Goal: Transaction & Acquisition: Purchase product/service

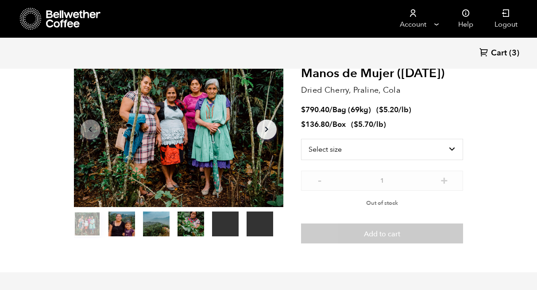
scroll to position [385, 379]
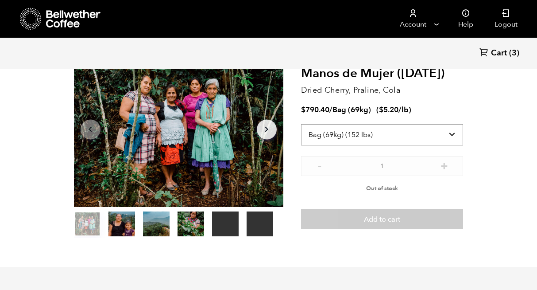
select select "box"
click at [66, 20] on icon at bounding box center [73, 19] width 55 height 18
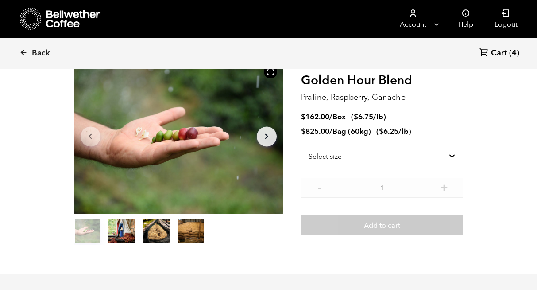
scroll to position [54, 0]
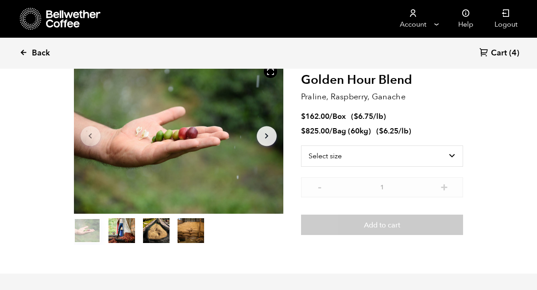
click at [44, 51] on span "Back" at bounding box center [41, 53] width 18 height 11
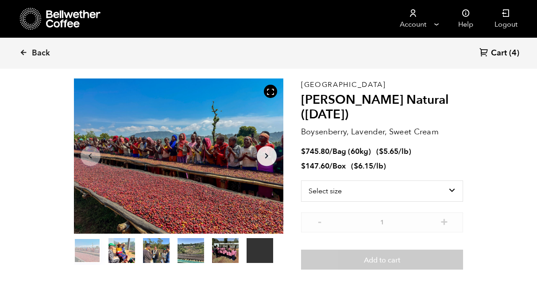
scroll to position [66, 0]
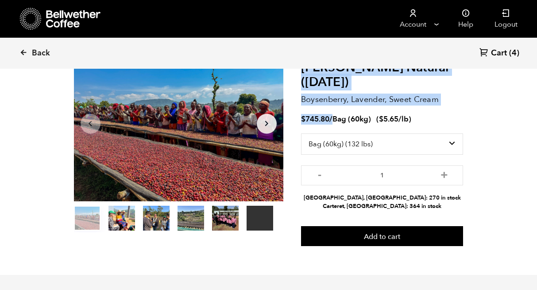
drag, startPoint x: 298, startPoint y: 121, endPoint x: 336, endPoint y: 121, distance: 38.1
click at [333, 121] on section "Your browser does not support the video tag. Item 1 of 6 Your browser does not …" at bounding box center [269, 146] width 434 height 258
select select "box"
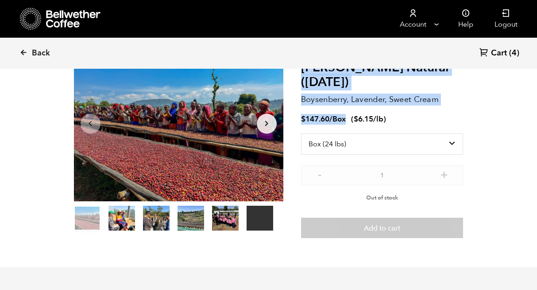
drag, startPoint x: 346, startPoint y: 121, endPoint x: 289, endPoint y: 115, distance: 56.6
click at [289, 115] on section "Your browser does not support the video tag. Item 1 of 6 Your browser does not …" at bounding box center [269, 141] width 434 height 249
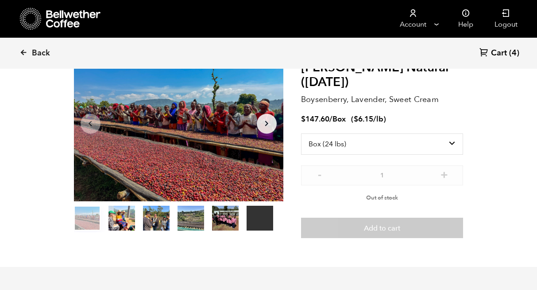
click at [35, 54] on span "Back" at bounding box center [41, 53] width 18 height 11
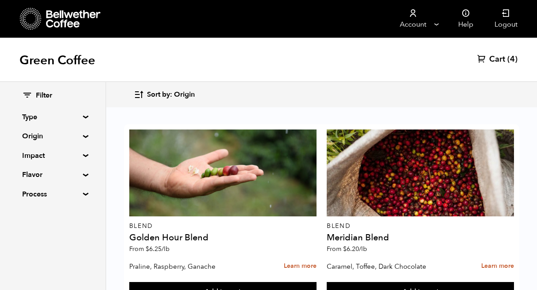
scroll to position [400, 0]
click at [509, 58] on span "(4)" at bounding box center [513, 59] width 10 height 11
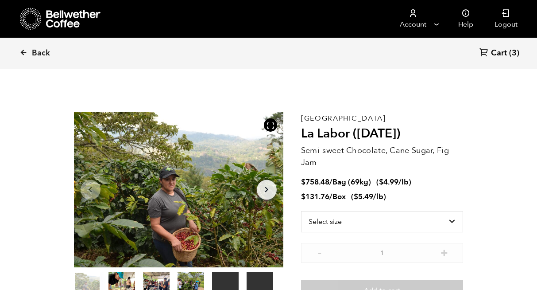
scroll to position [385, 379]
select select "box"
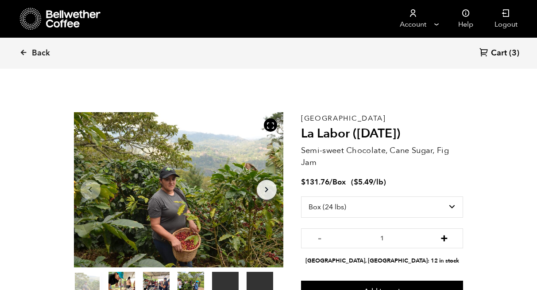
click at [445, 239] on button "+" at bounding box center [444, 237] width 11 height 9
type input "2"
select select "bag-2"
type input "1"
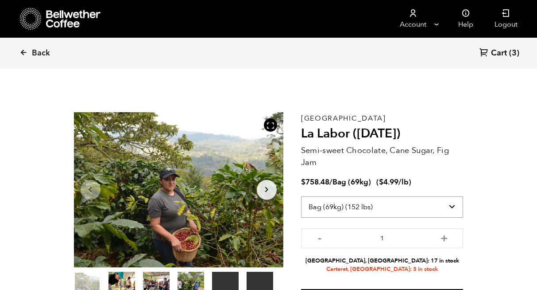
select select "box"
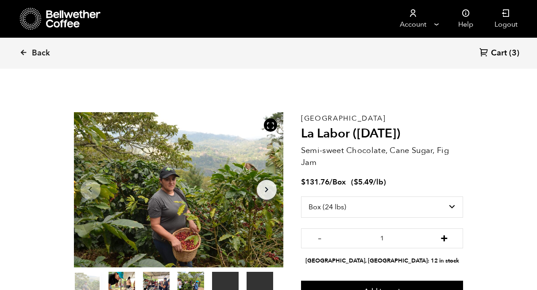
click at [444, 237] on button "+" at bounding box center [444, 237] width 11 height 9
type input "2"
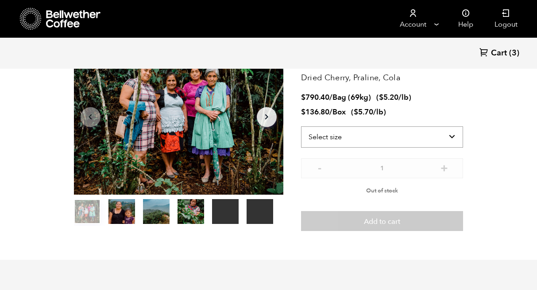
scroll to position [73, 0]
select select "bag-2"
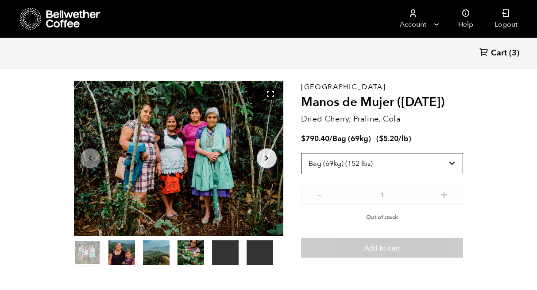
scroll to position [37, 0]
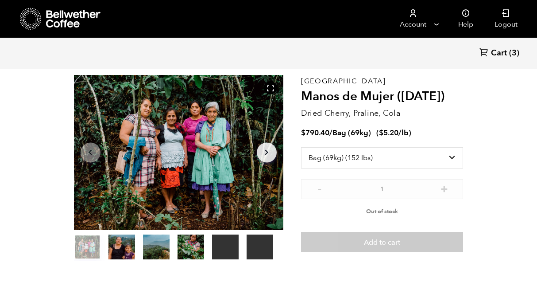
click at [70, 17] on icon at bounding box center [73, 19] width 55 height 18
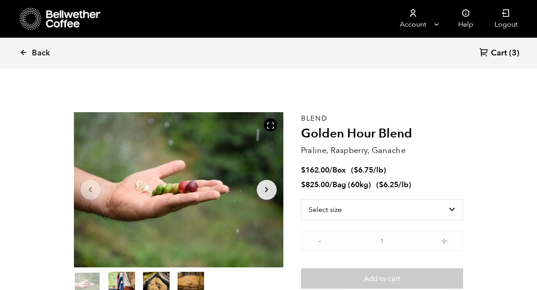
scroll to position [385, 379]
select select "bag-3"
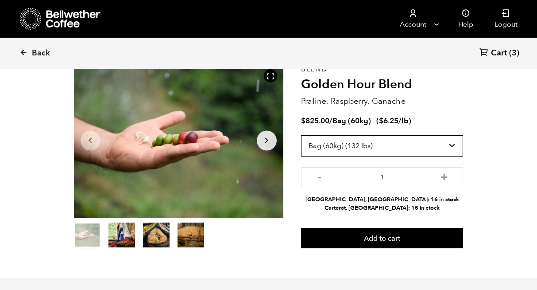
scroll to position [50, 0]
